Goal: Task Accomplishment & Management: Use online tool/utility

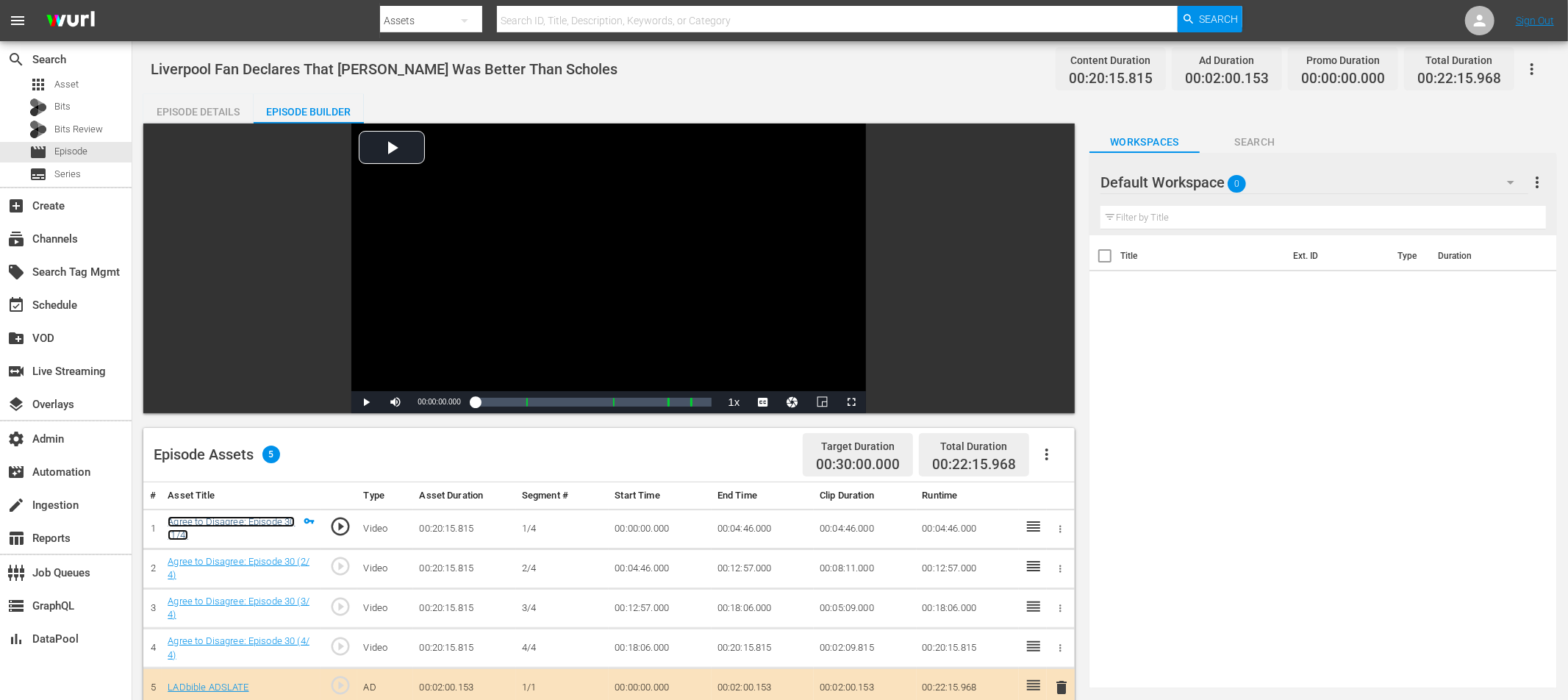
click at [245, 520] on link "Agree to Disagree: Episode 30 (1/4)" at bounding box center [231, 528] width 127 height 25
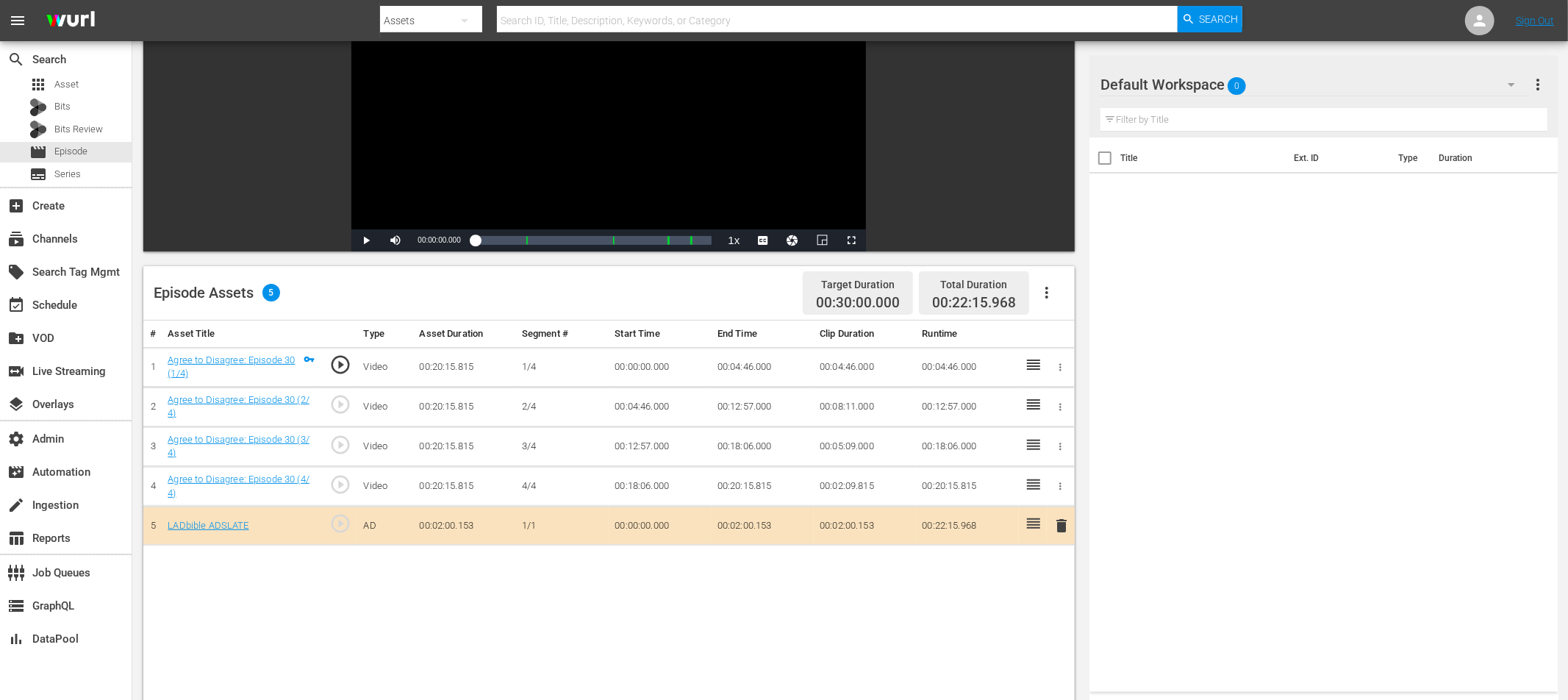
scroll to position [163, 0]
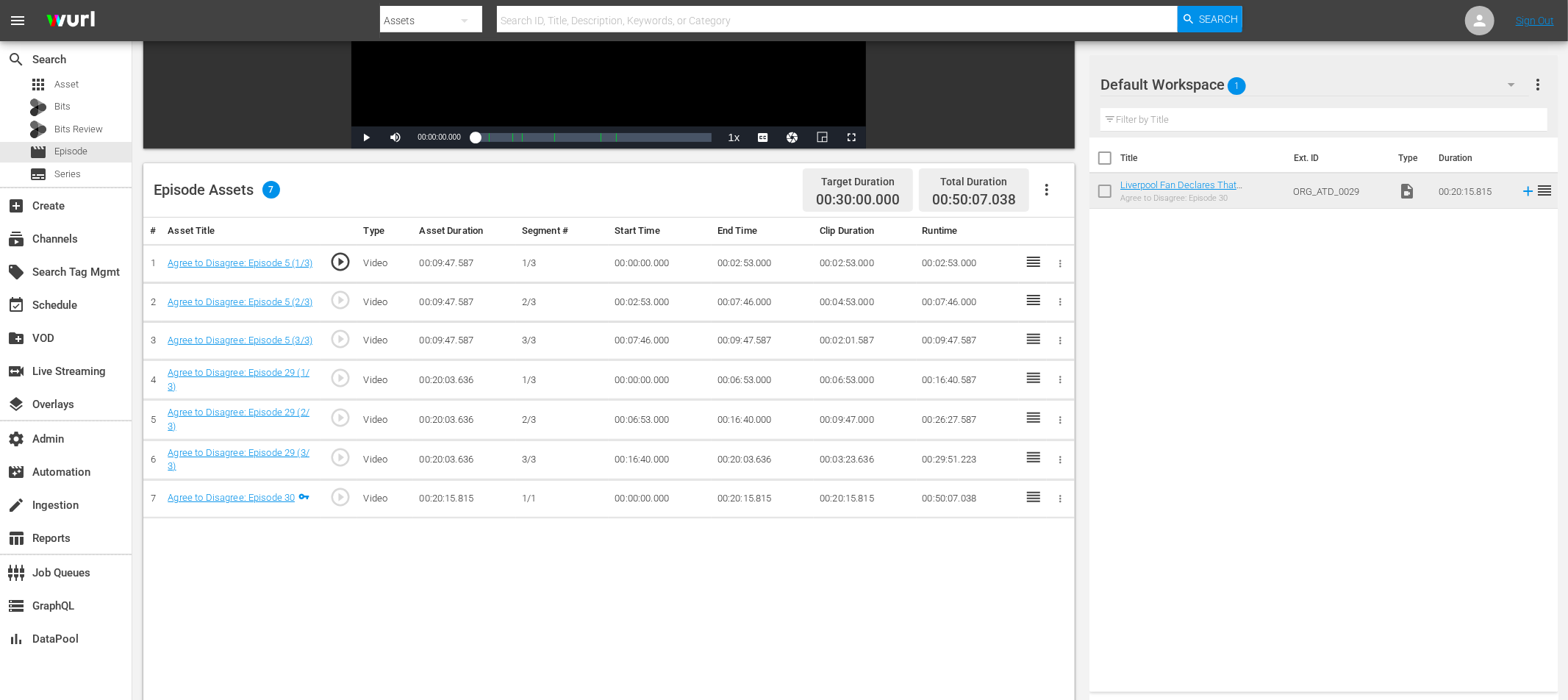
scroll to position [263, 0]
click at [1061, 502] on icon "button" at bounding box center [1061, 501] width 2 height 7
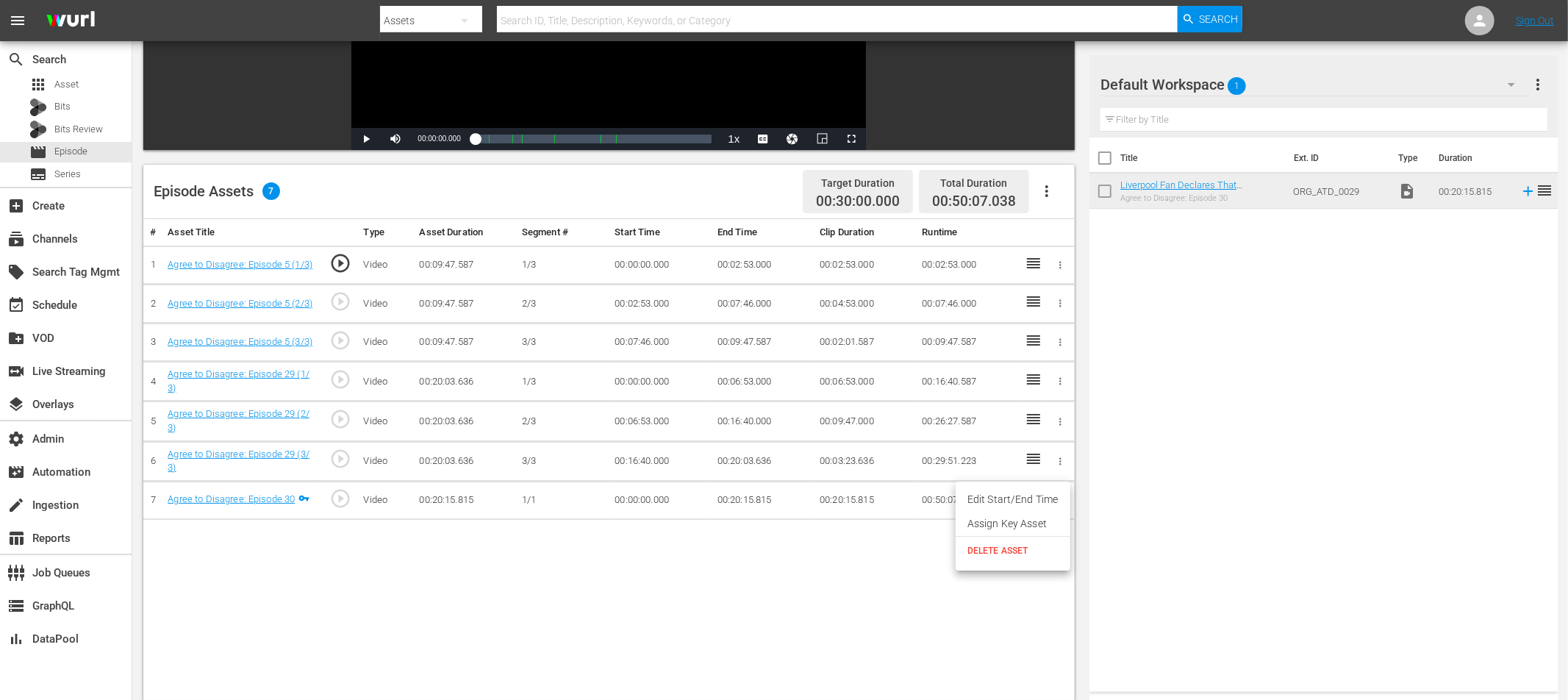
click at [1008, 549] on span "DELETE ASSET" at bounding box center [1013, 551] width 92 height 13
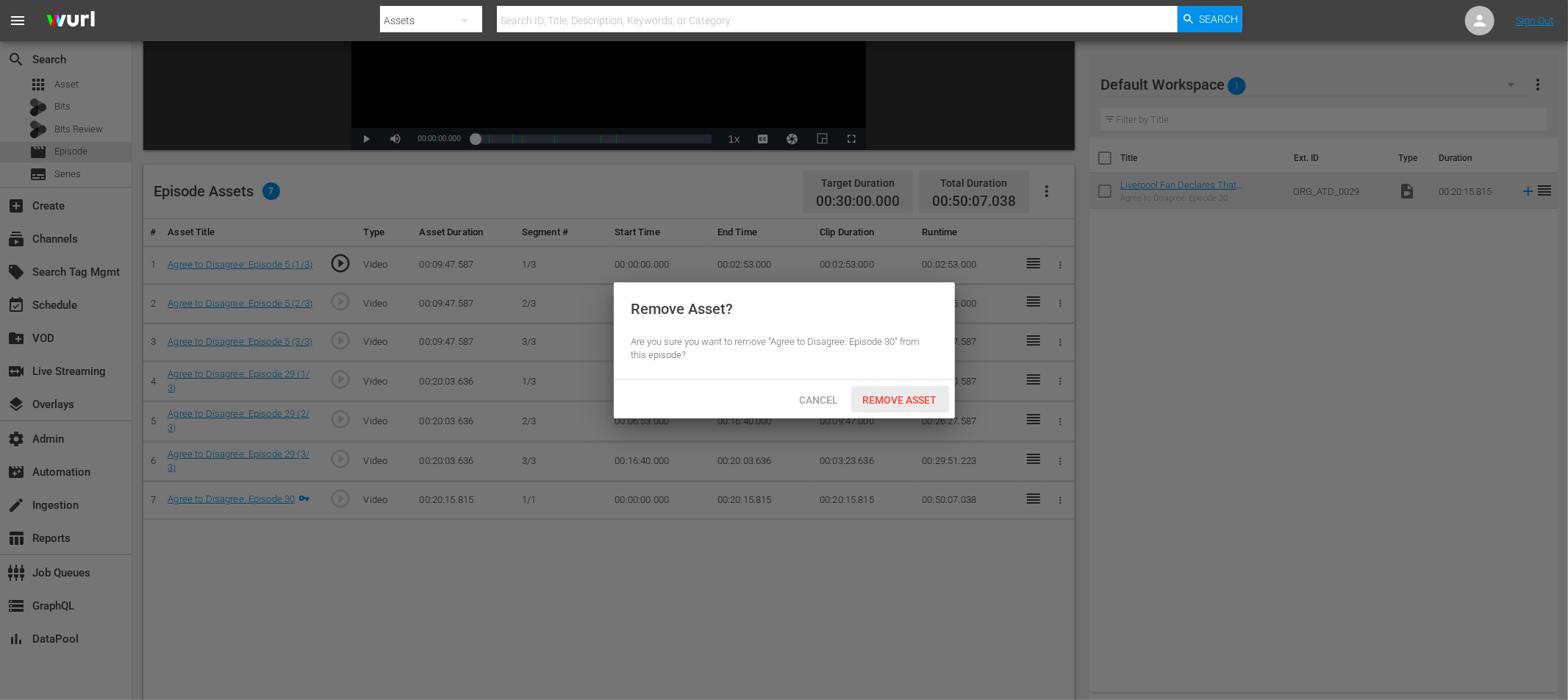
click at [906, 397] on span "Remove Asset" at bounding box center [900, 400] width 98 height 12
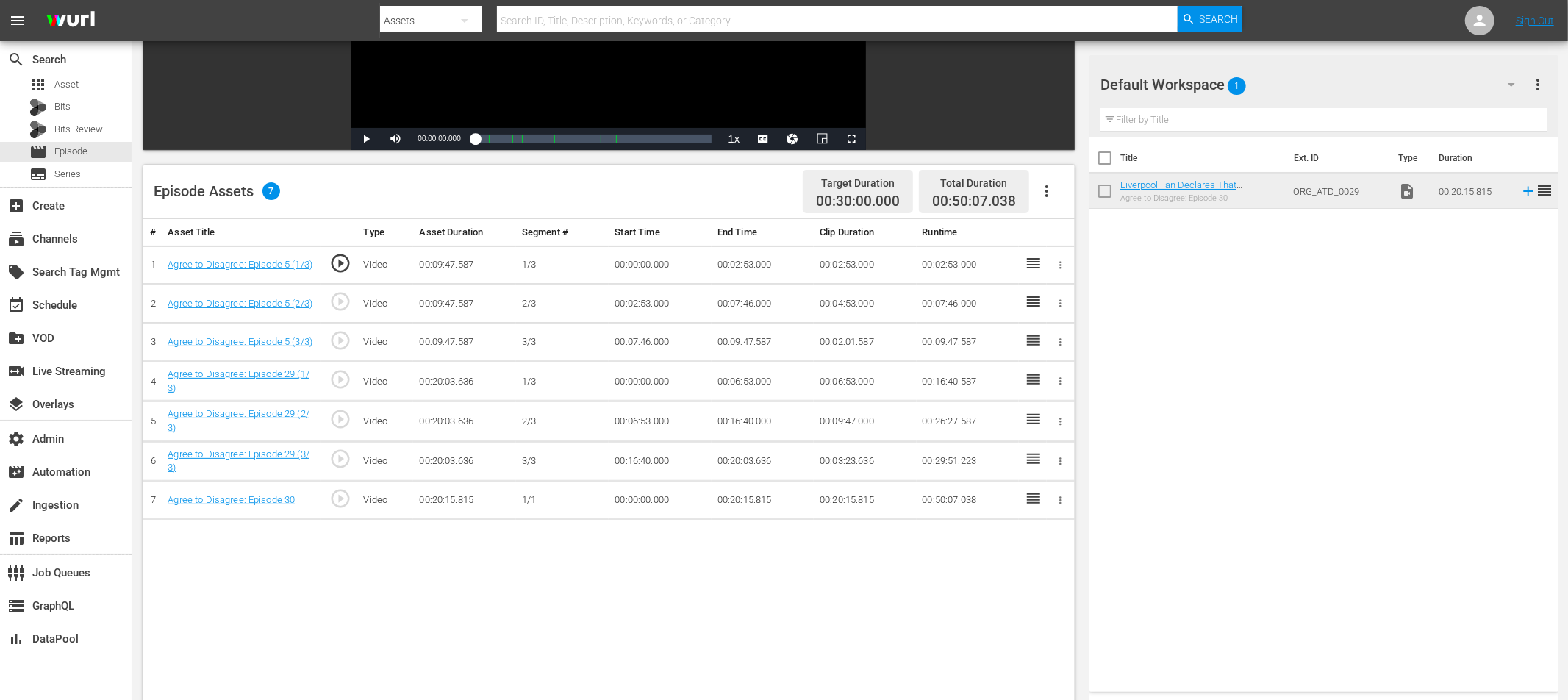
click at [577, 502] on td "1/1" at bounding box center [562, 501] width 93 height 39
click at [1060, 502] on icon "button" at bounding box center [1061, 501] width 2 height 7
click at [1016, 523] on li "Assign Key Asset" at bounding box center [1013, 524] width 115 height 24
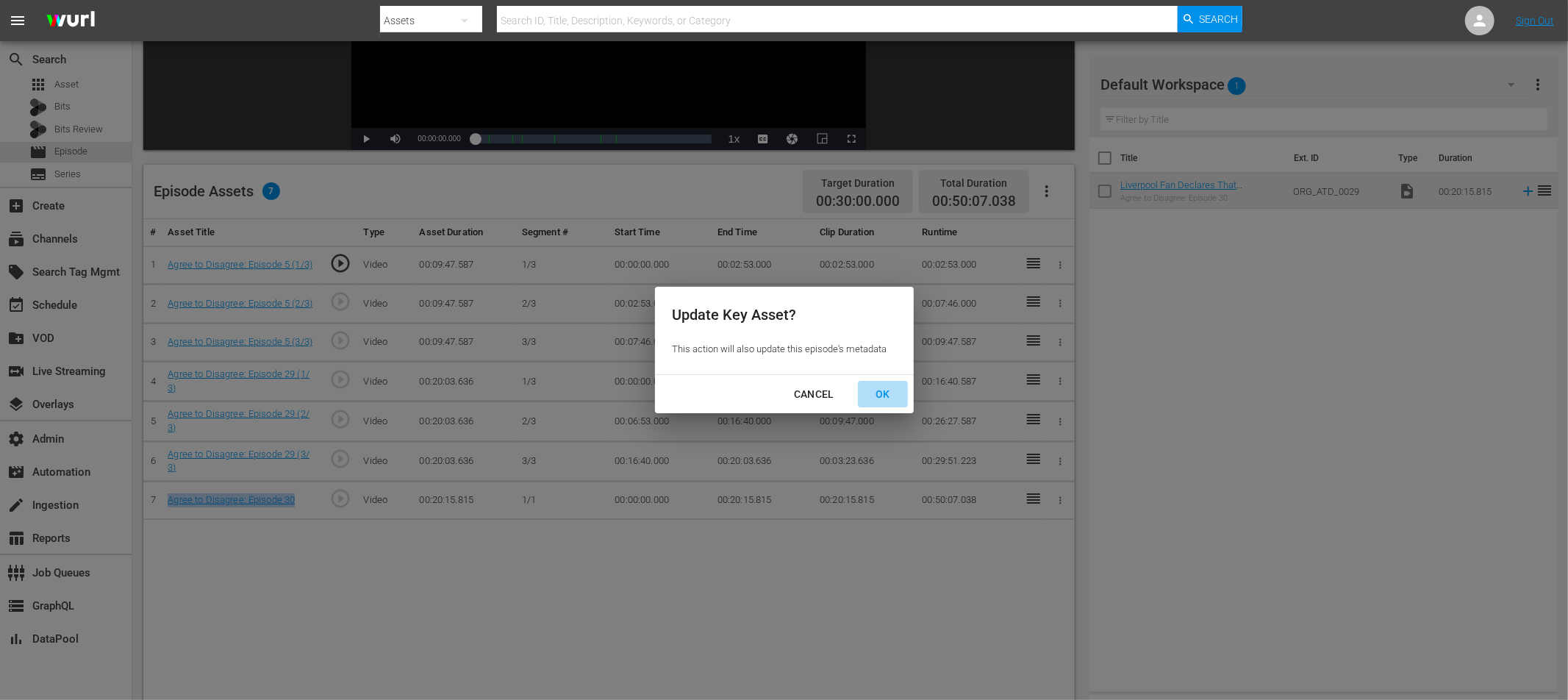
click at [883, 394] on div "OK" at bounding box center [883, 395] width 38 height 19
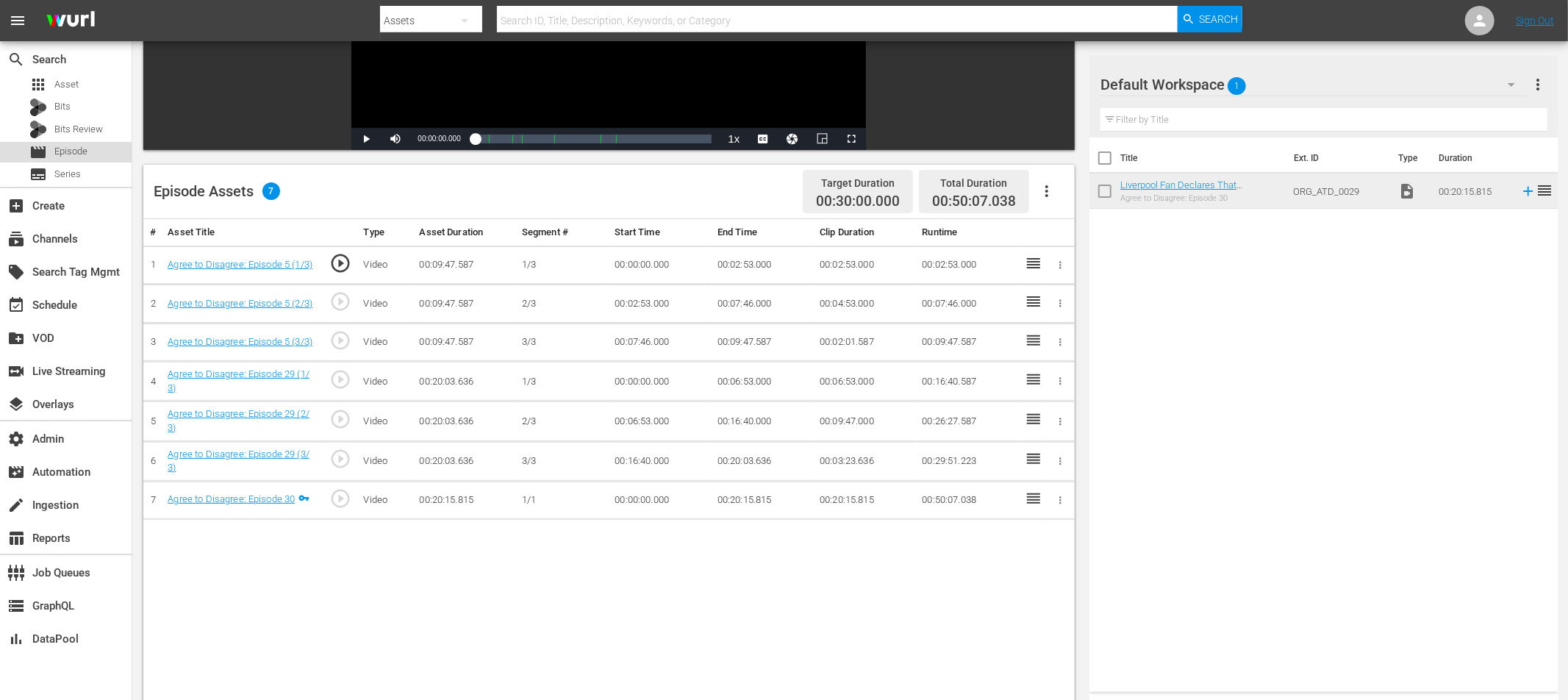
click at [90, 150] on div "movie Episode" at bounding box center [66, 152] width 131 height 20
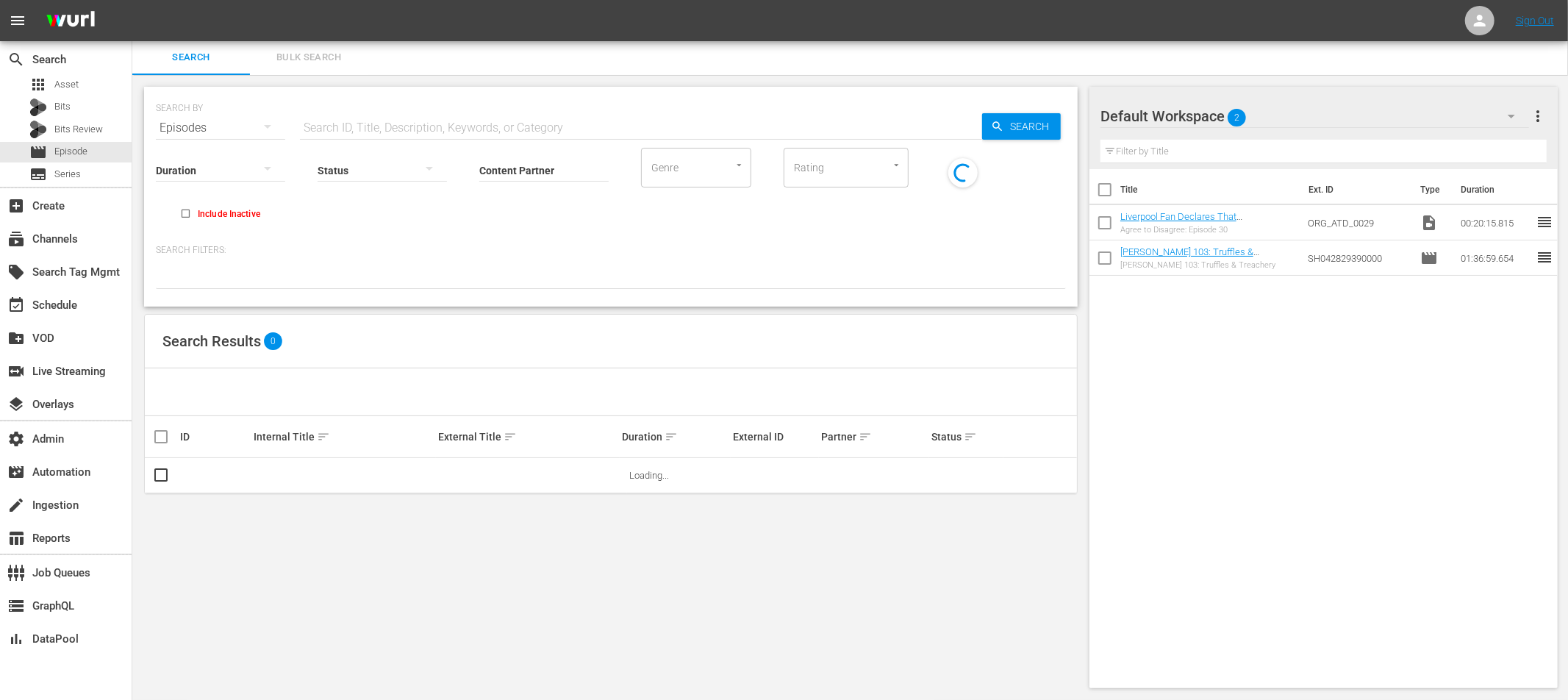
click at [388, 127] on input "text" at bounding box center [641, 128] width 682 height 36
paste input "88187267"
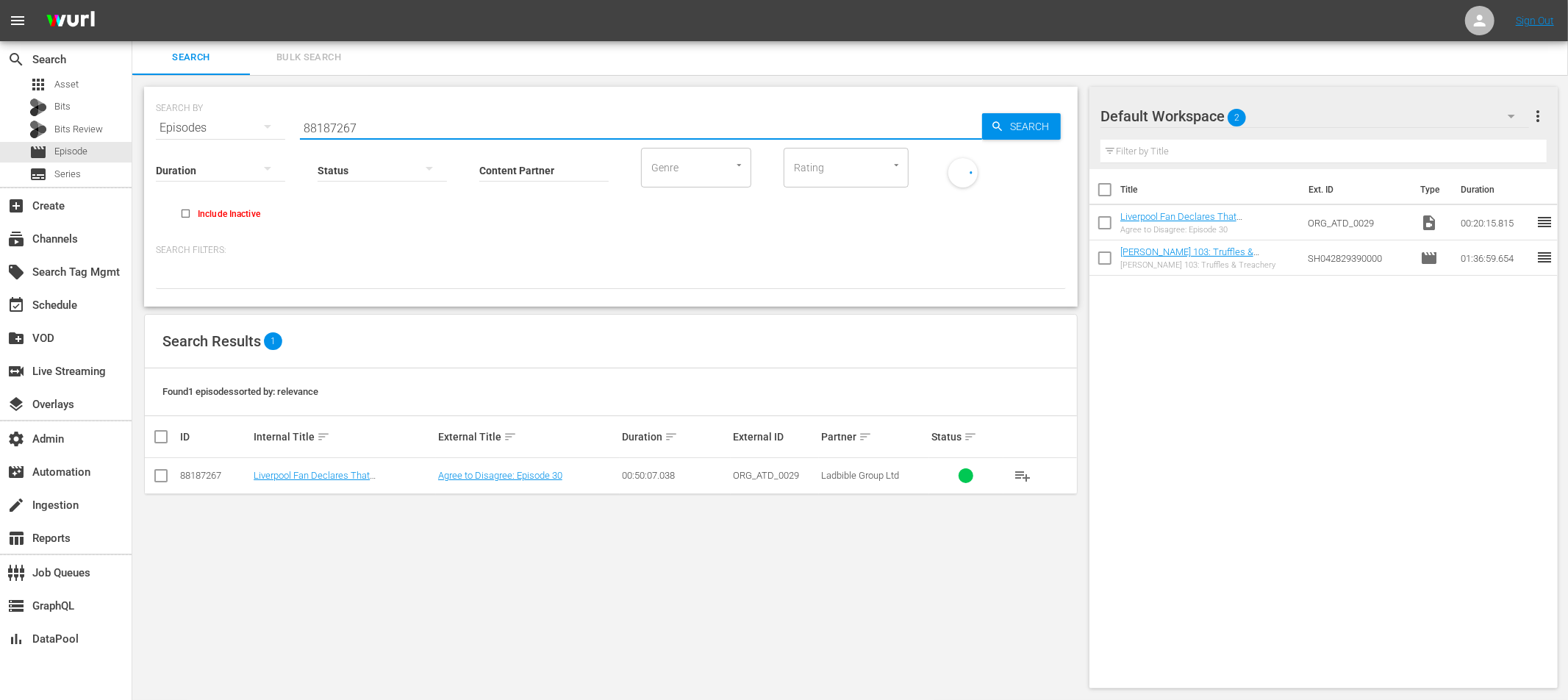
type input "88187267"
click at [159, 470] on input "checkbox" at bounding box center [161, 479] width 18 height 18
checkbox input "true"
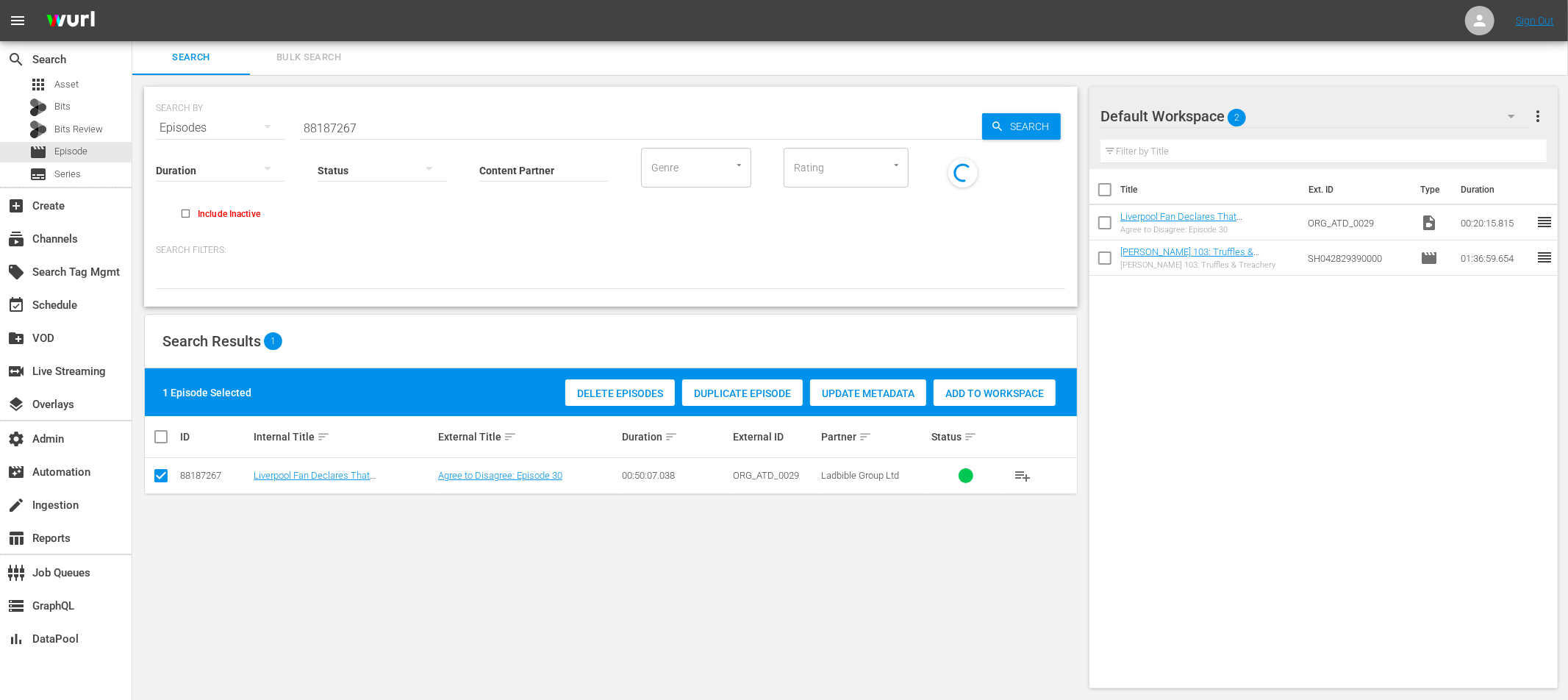
click at [873, 392] on span "Update Metadata" at bounding box center [867, 393] width 116 height 12
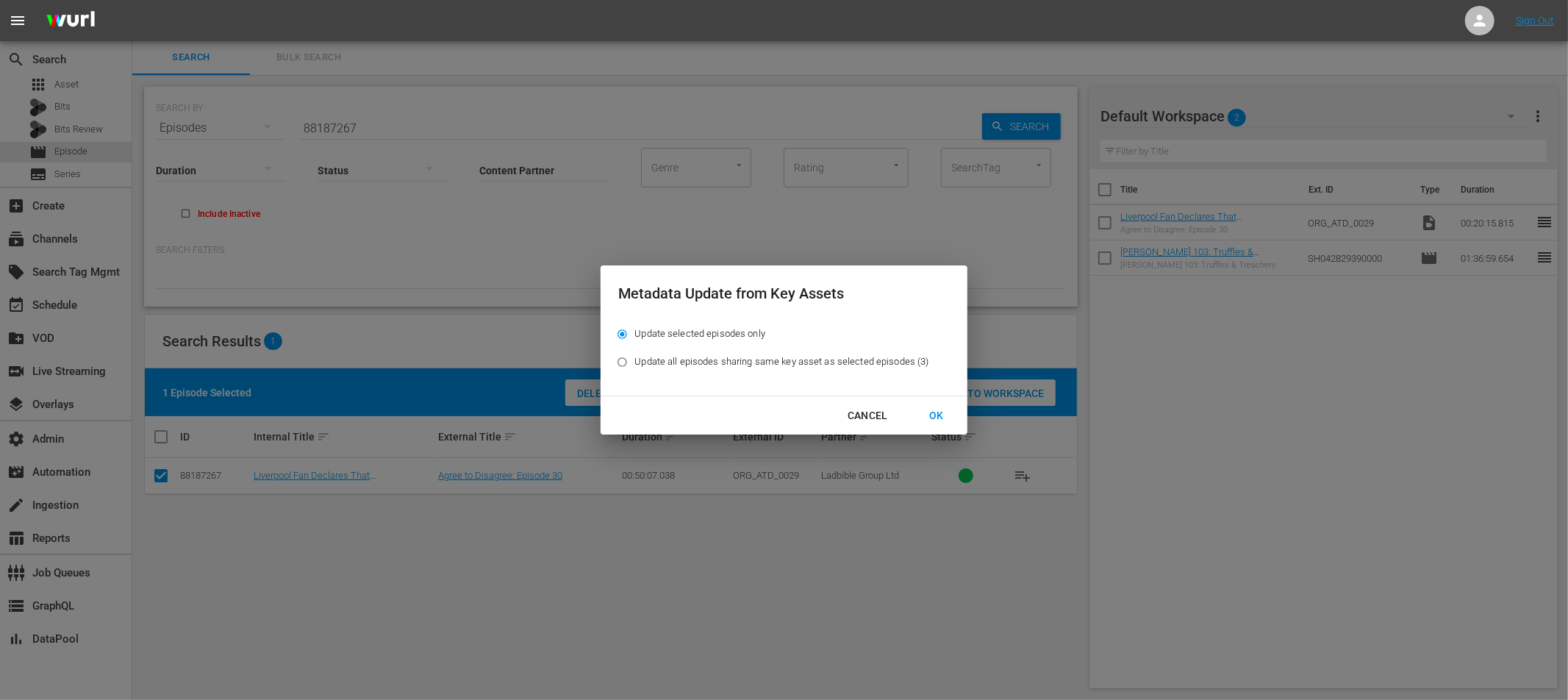
click at [936, 411] on div "OK" at bounding box center [936, 416] width 38 height 19
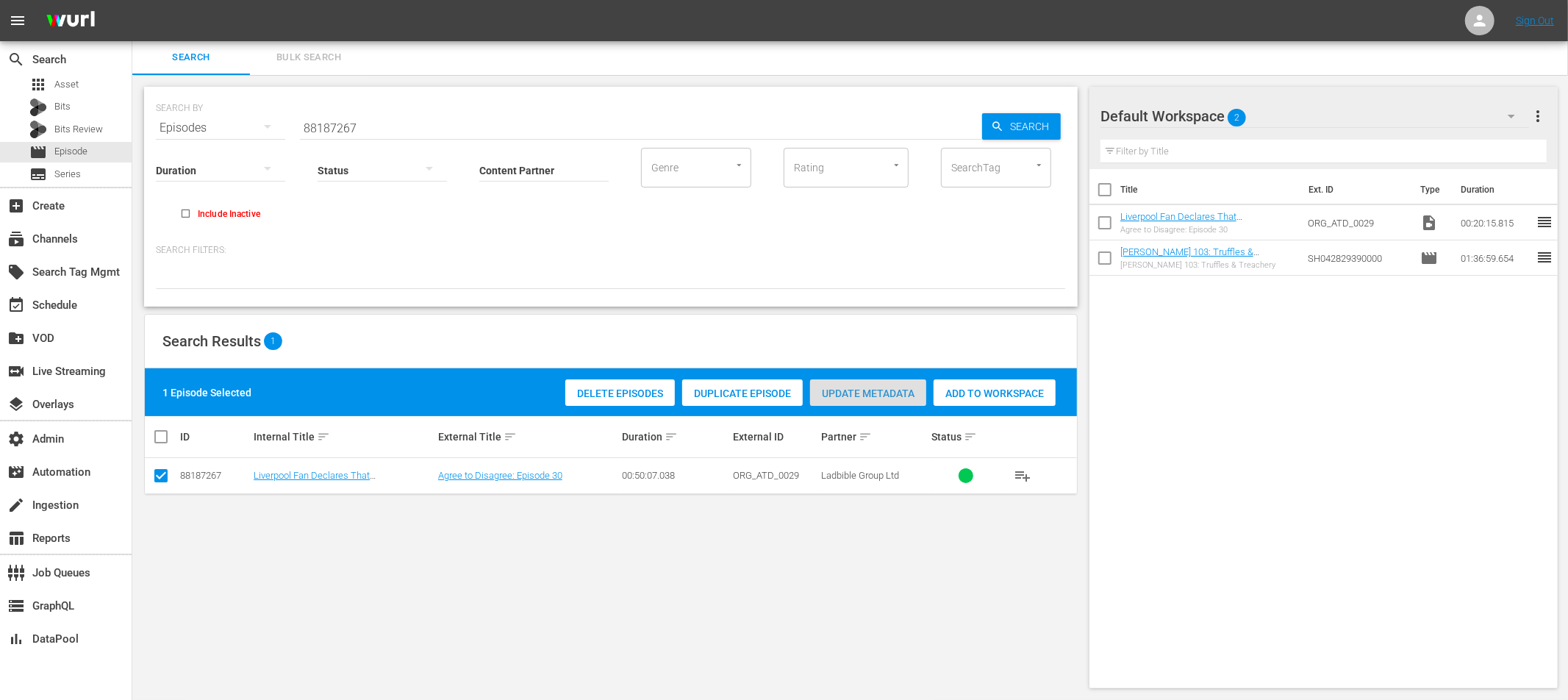
click at [870, 392] on span "Update Metadata" at bounding box center [867, 393] width 116 height 12
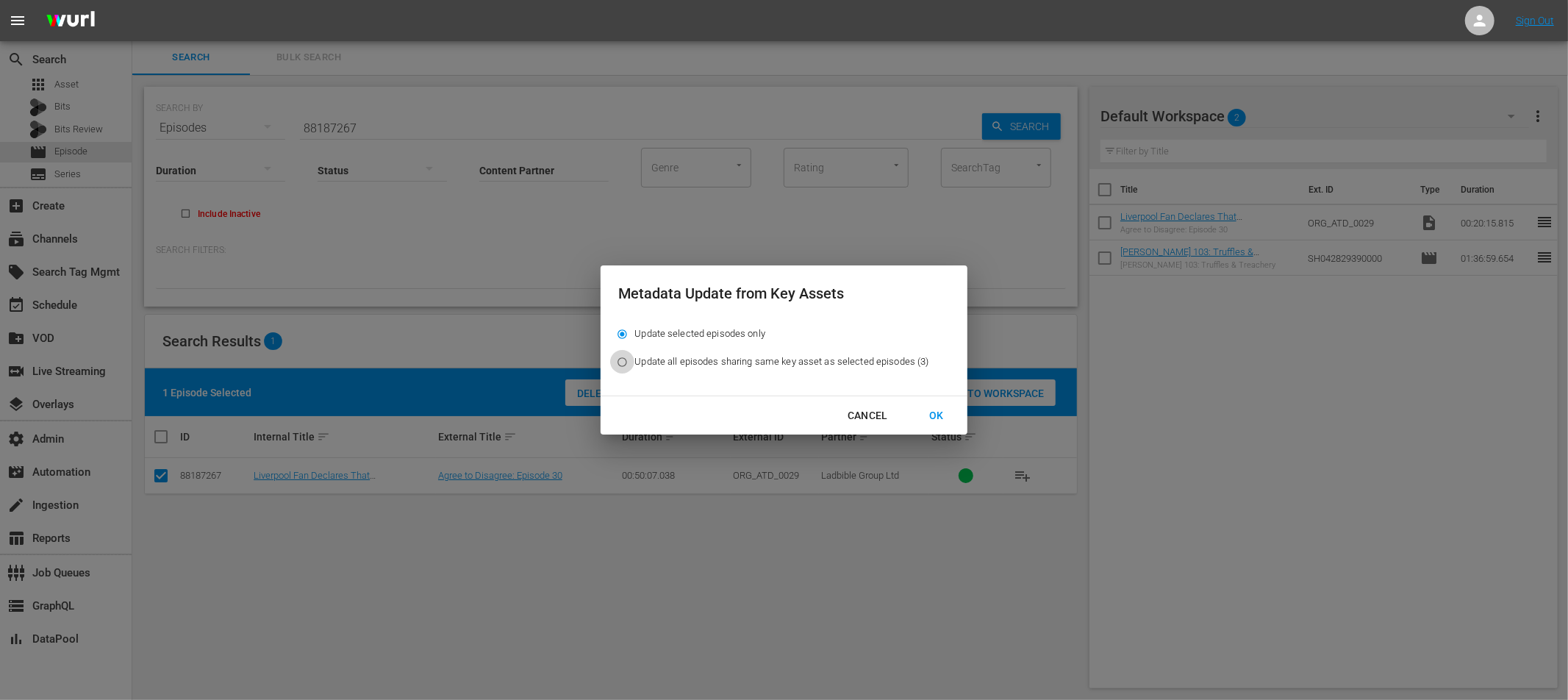
click at [624, 361] on input "Update all episodes sharing same key asset as selected episodes (3)" at bounding box center [622, 365] width 24 height 24
radio input "true"
click at [930, 413] on div "OK" at bounding box center [936, 416] width 38 height 19
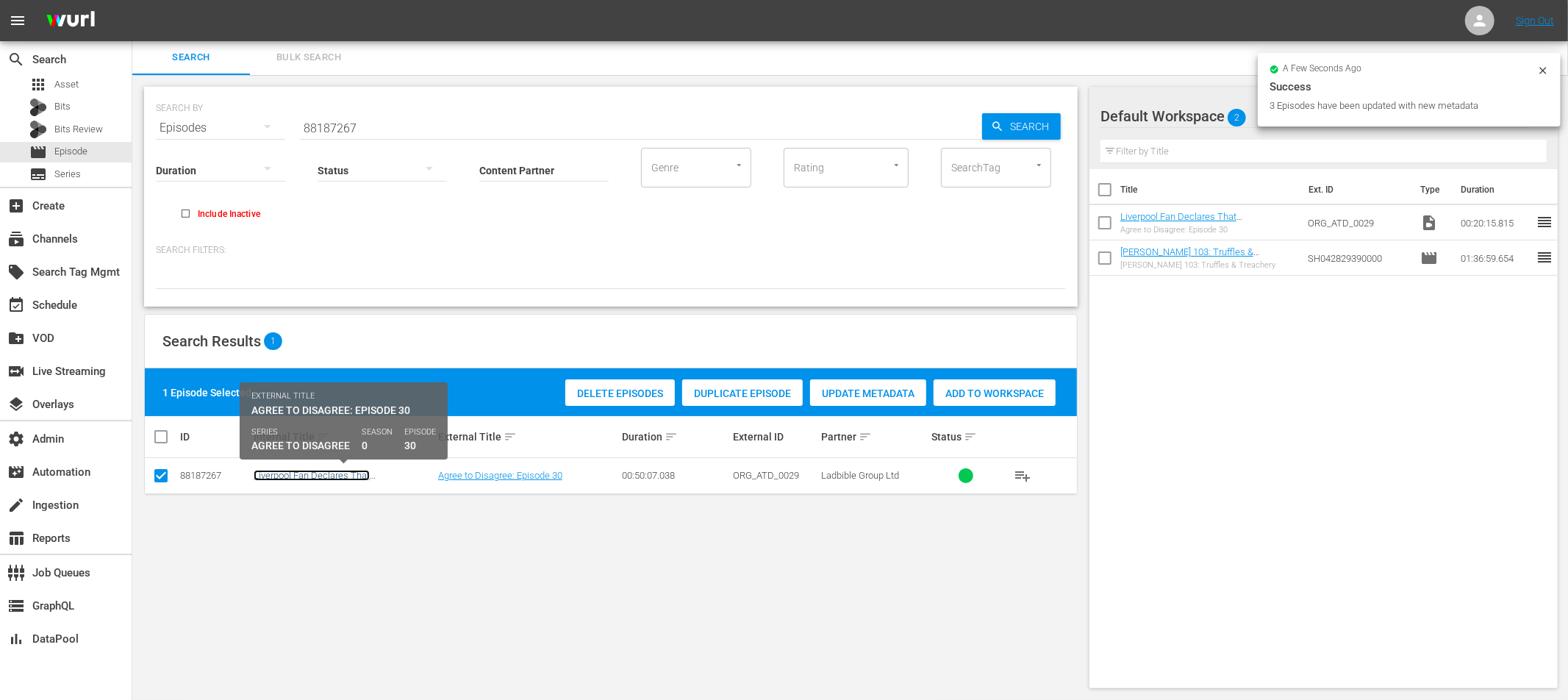
click at [394, 478] on link "Liverpool Fan Declares That [PERSON_NAME] Was Better Than Scholes" at bounding box center [343, 480] width 179 height 22
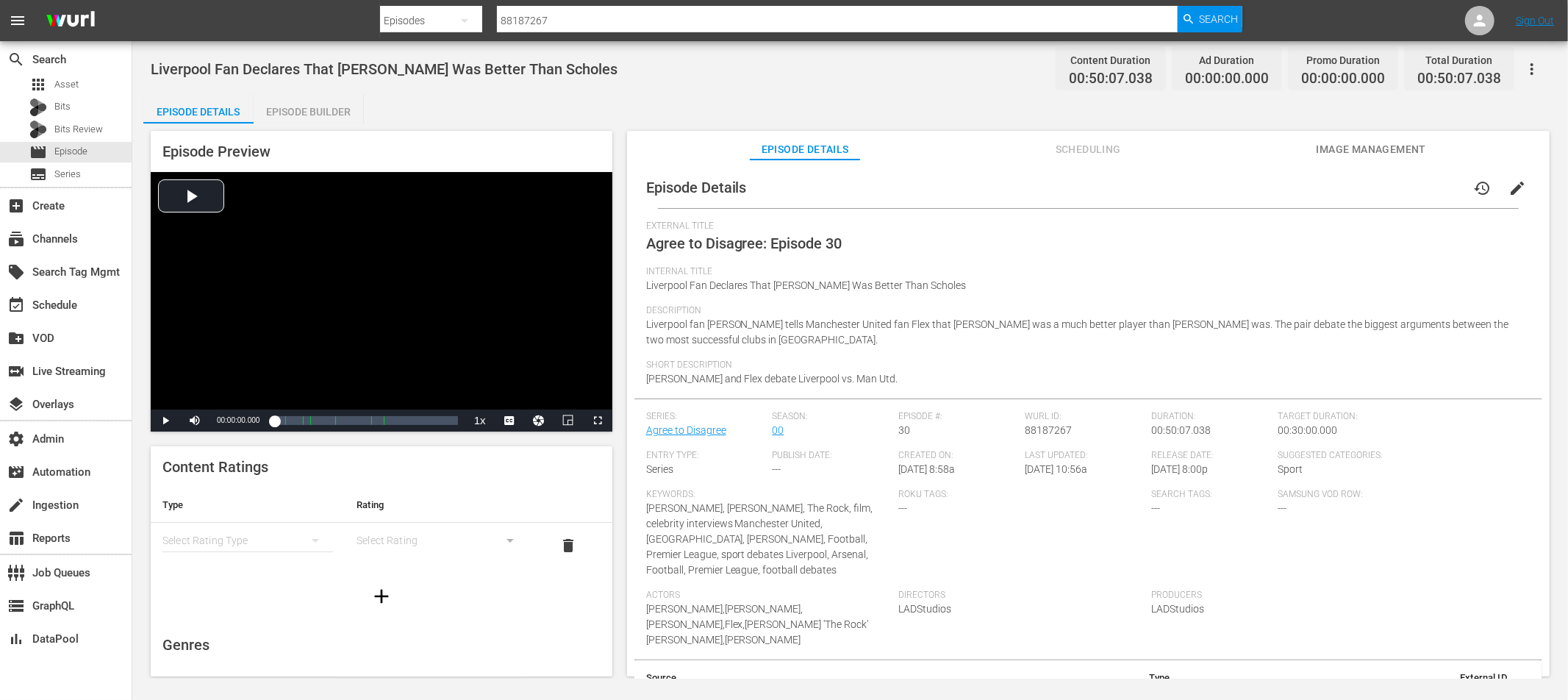
drag, startPoint x: 318, startPoint y: 103, endPoint x: 386, endPoint y: 138, distance: 76.5
click at [318, 103] on div "Episode Builder" at bounding box center [309, 112] width 110 height 36
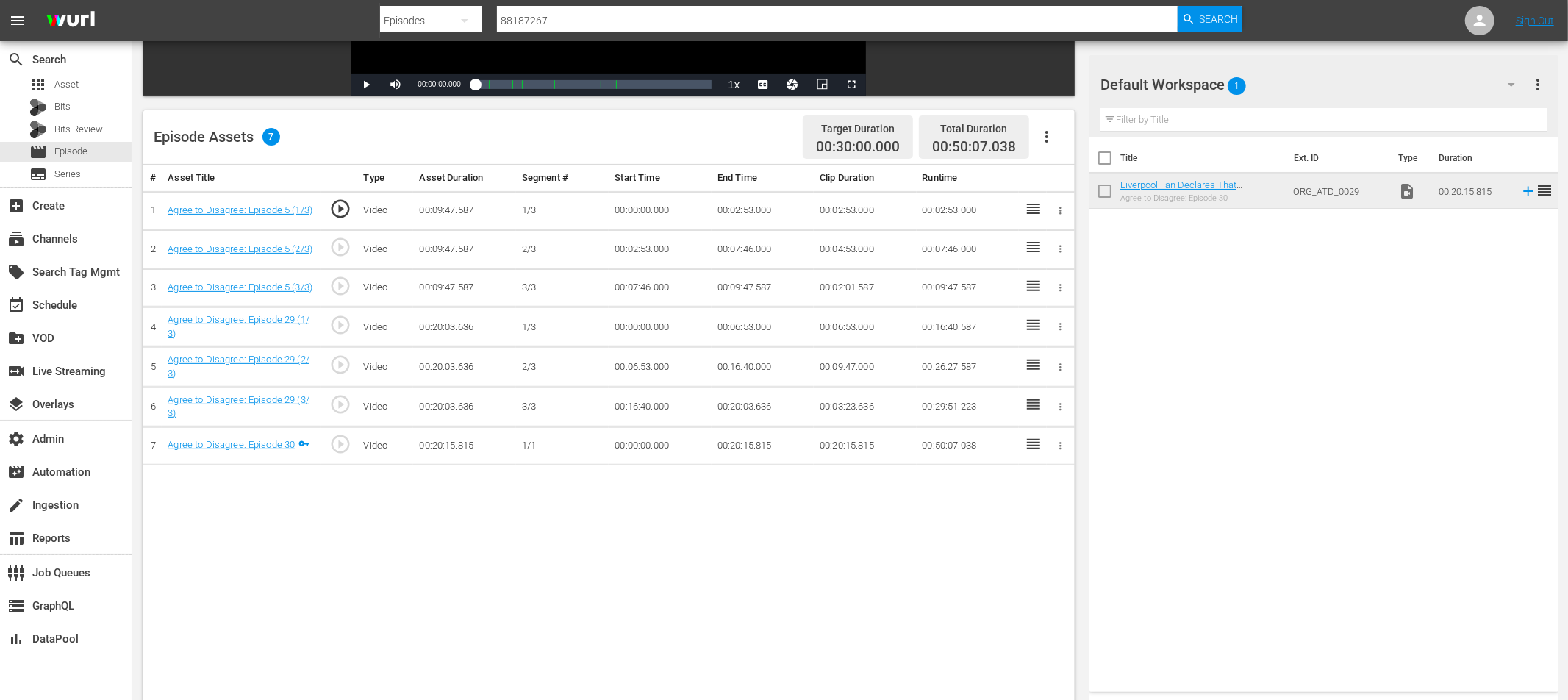
scroll to position [382, 0]
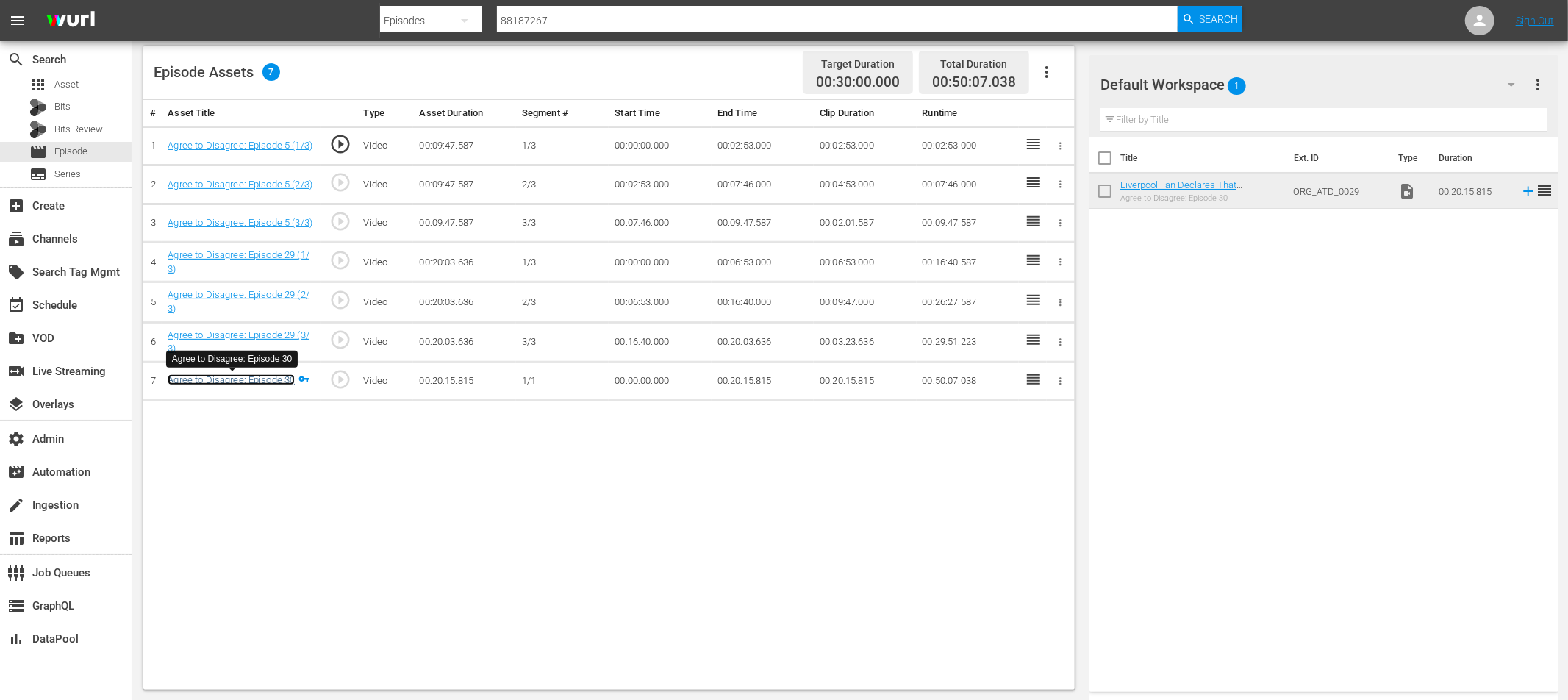
click at [253, 379] on link "Agree to Disagree: Episode 30" at bounding box center [231, 380] width 127 height 11
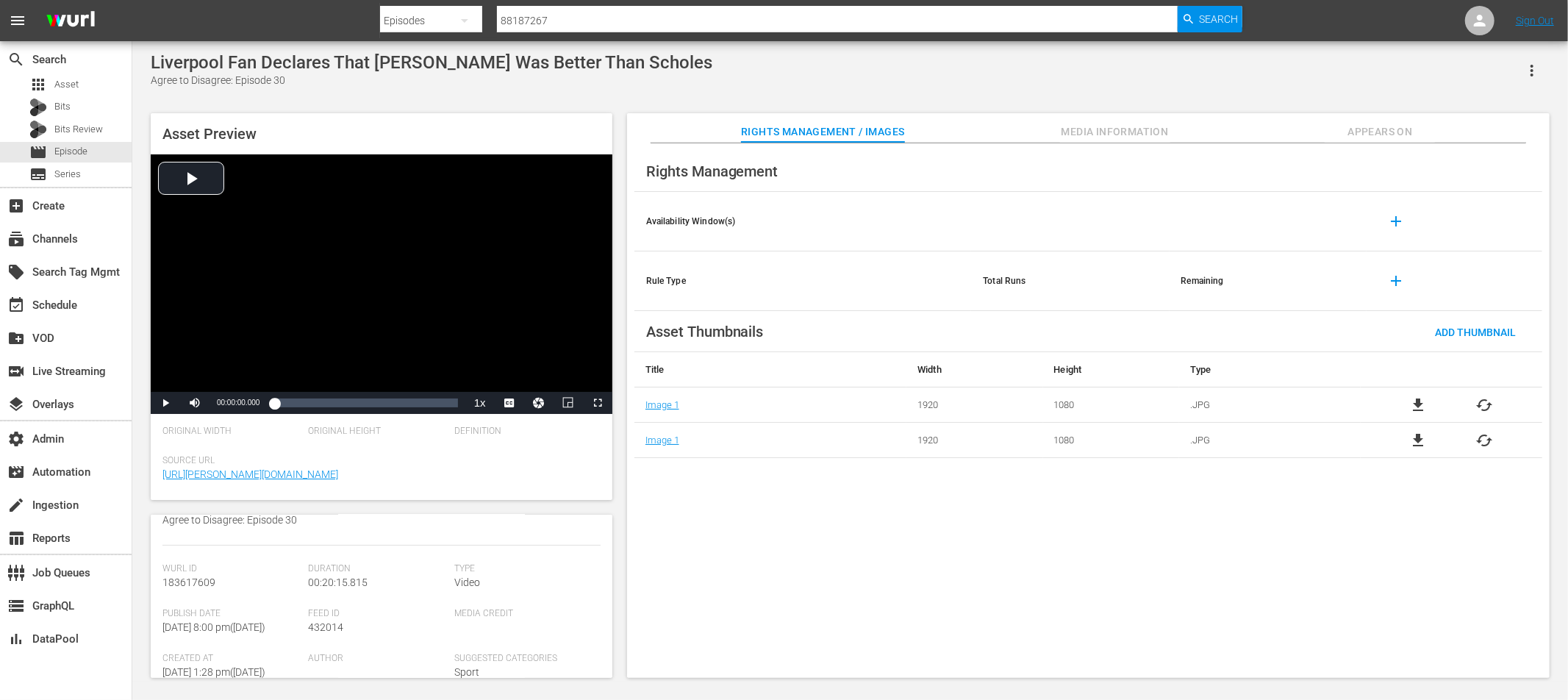
scroll to position [145, 0]
click at [330, 628] on span "432014" at bounding box center [326, 625] width 36 height 12
copy span "432014"
